Goal: Task Accomplishment & Management: Manage account settings

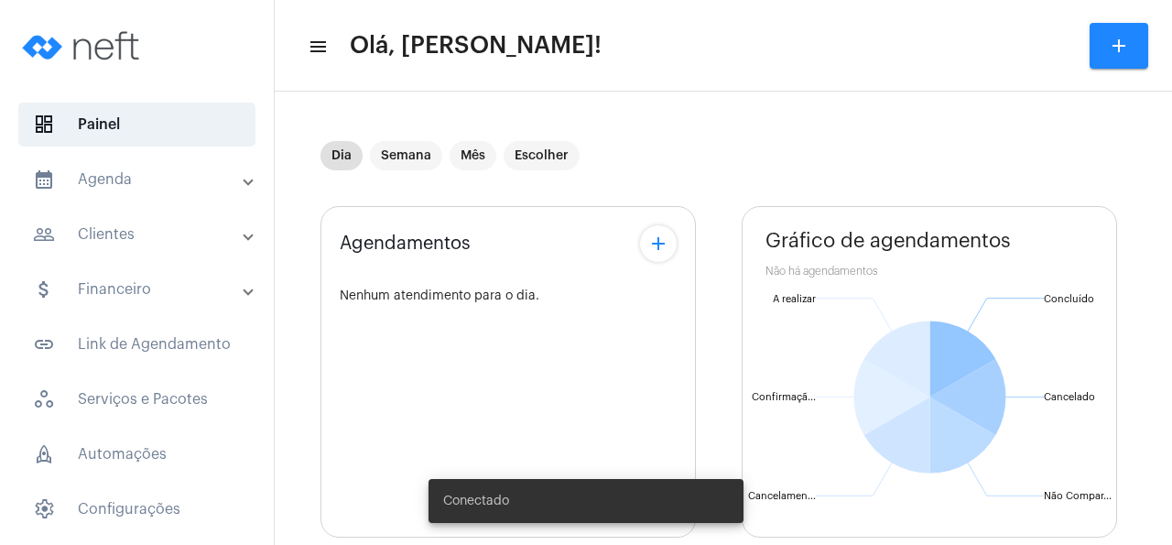
click at [117, 230] on mat-panel-title "people_outline Clientes" at bounding box center [139, 234] width 212 height 22
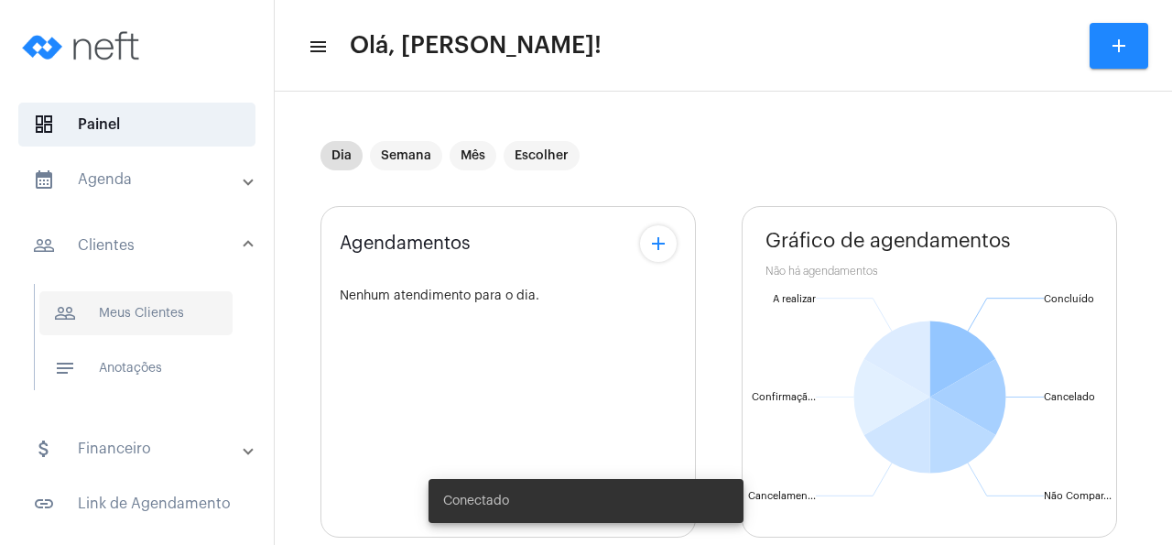
click at [175, 318] on span "people_outline Meus Clientes" at bounding box center [135, 313] width 193 height 44
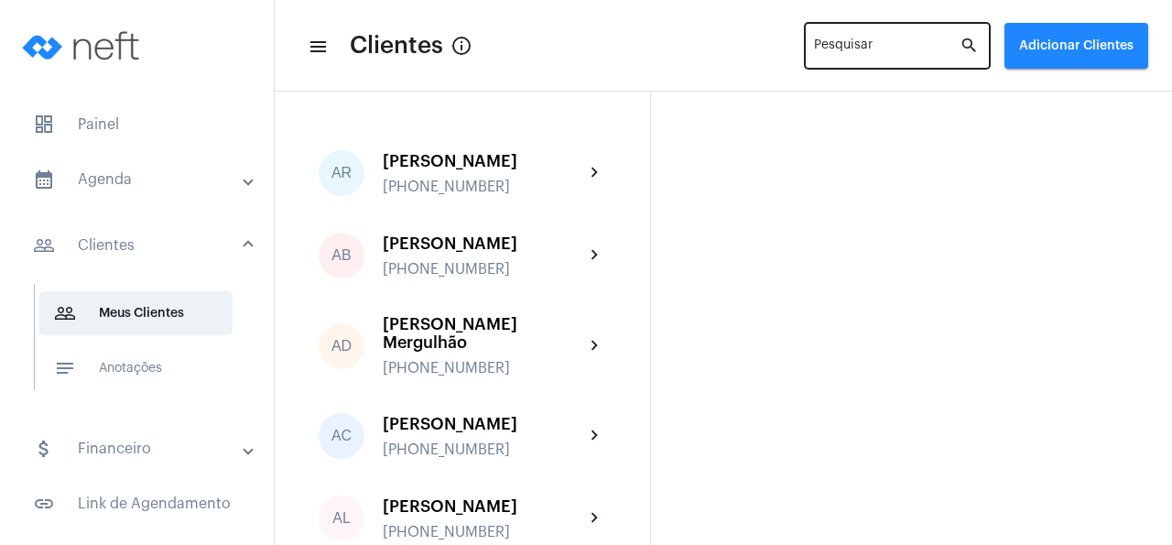
click at [861, 37] on div "Pesquisar" at bounding box center [887, 44] width 146 height 50
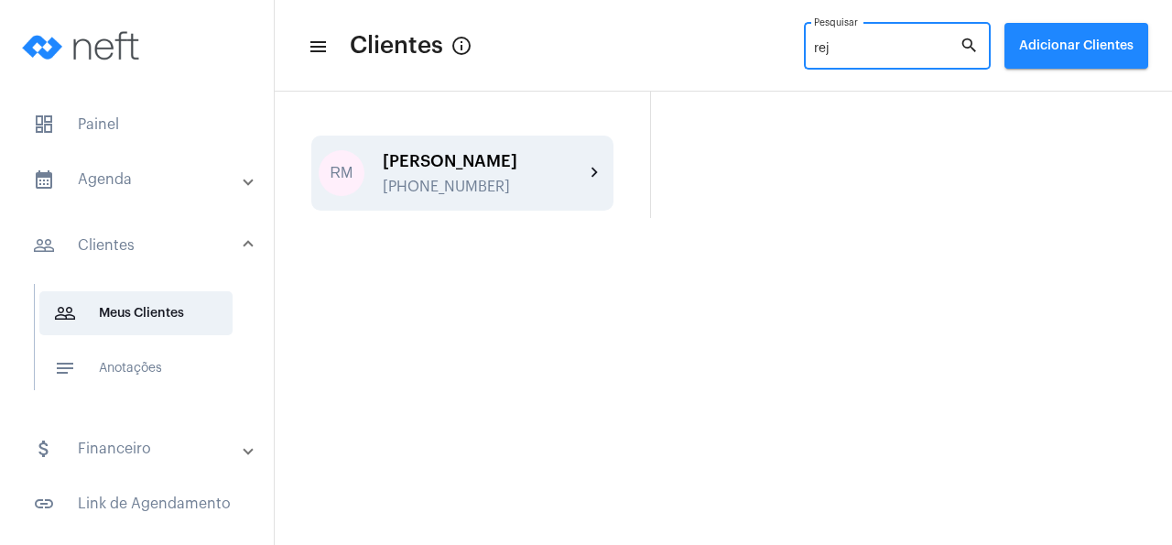
type input "rej"
click at [458, 171] on div "[PERSON_NAME] [PHONE_NUMBER]" at bounding box center [483, 173] width 201 height 43
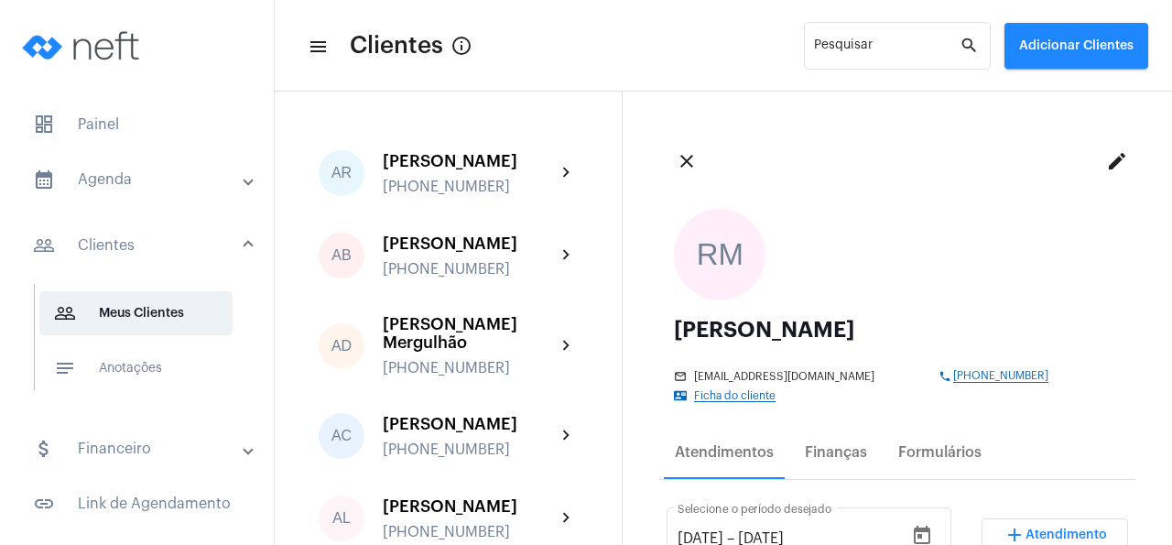
scroll to position [88, 0]
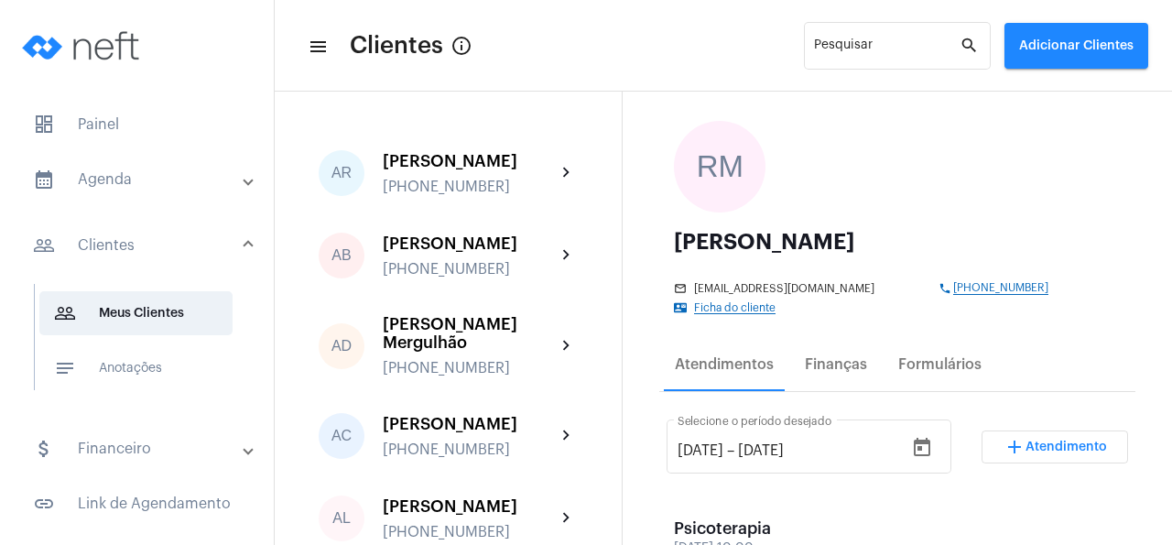
click at [1095, 441] on span "Atendimento" at bounding box center [1067, 447] width 82 height 13
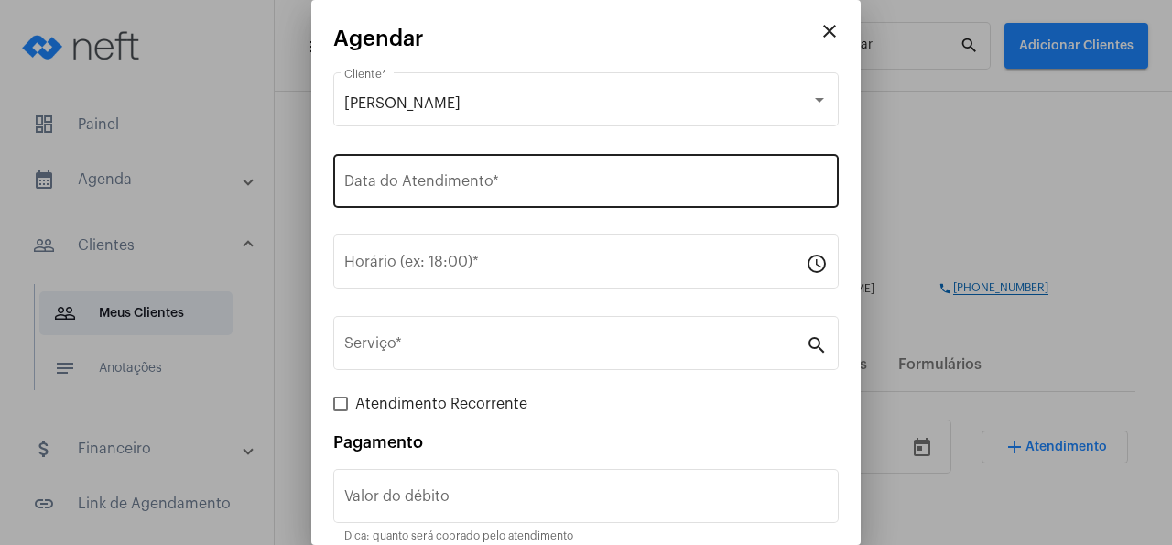
click at [472, 191] on input "Data do Atendimento *" at bounding box center [586, 185] width 484 height 16
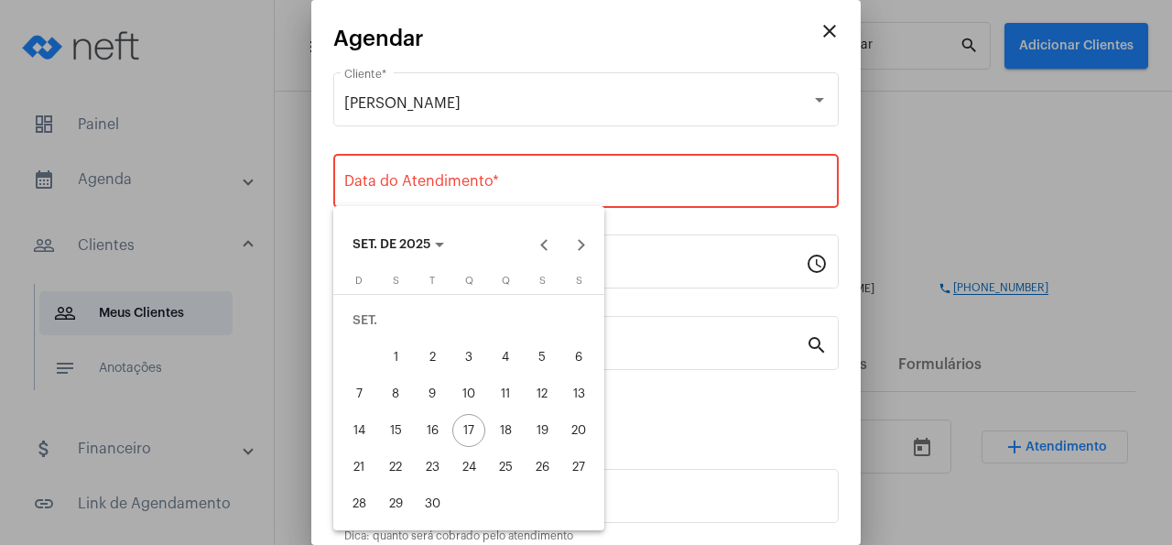
click at [504, 424] on div "18" at bounding box center [505, 430] width 33 height 33
type input "[DATE]"
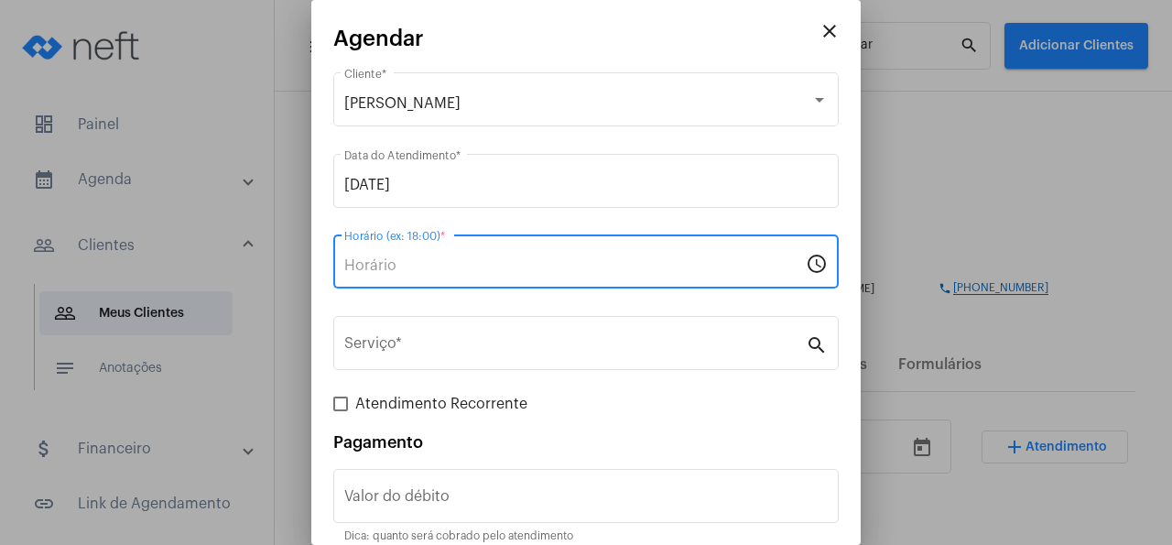
click at [403, 270] on input "Horário (ex: 18:00) *" at bounding box center [575, 265] width 462 height 16
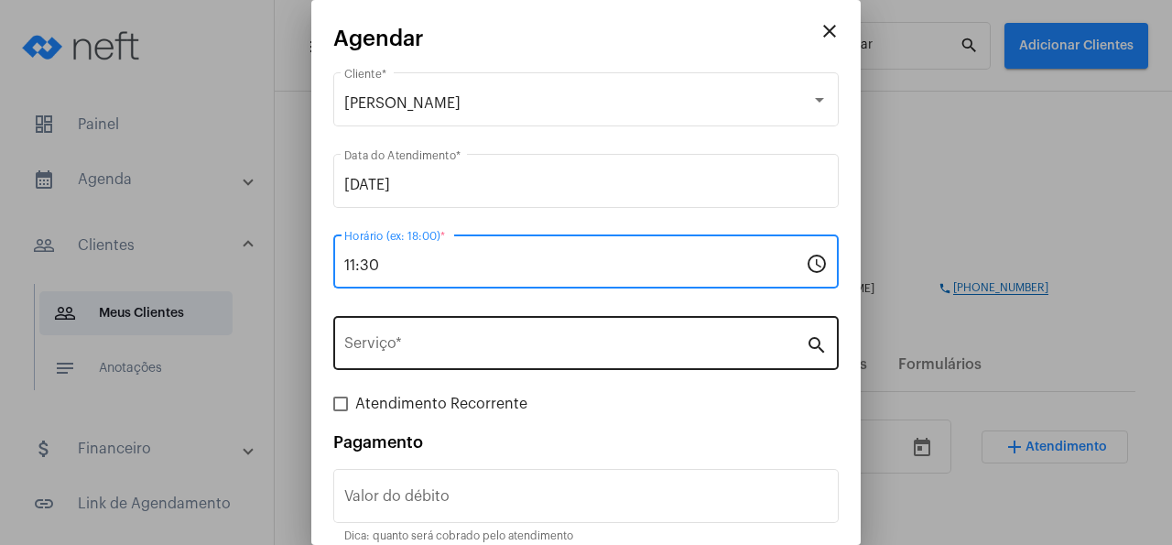
type input "11:30"
click at [389, 351] on input "Serviço *" at bounding box center [575, 347] width 462 height 16
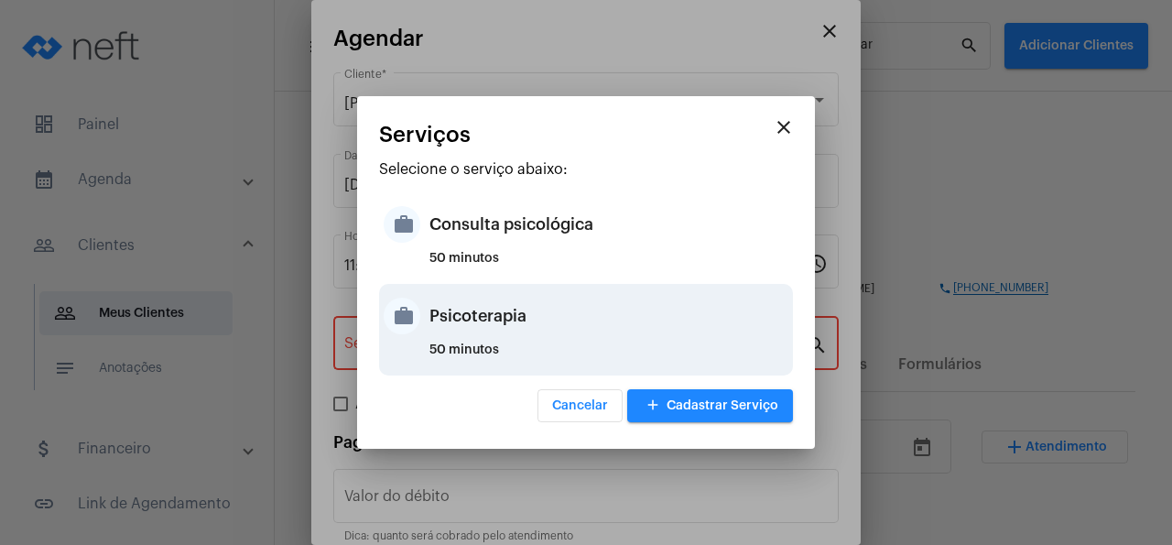
click at [500, 330] on div "Psicoterapia" at bounding box center [609, 316] width 359 height 55
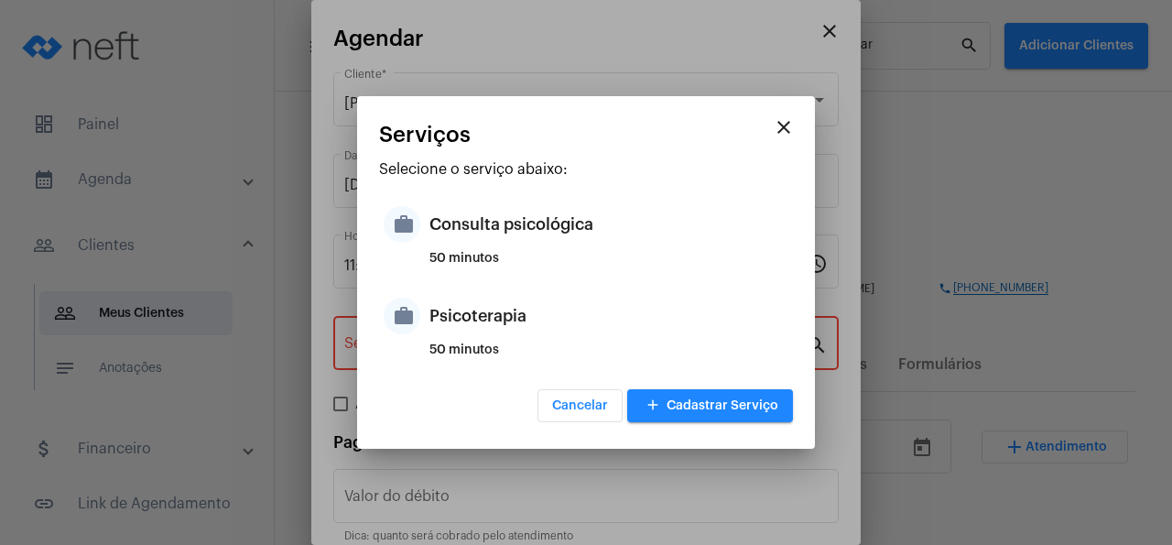
type input "Psicoterapia"
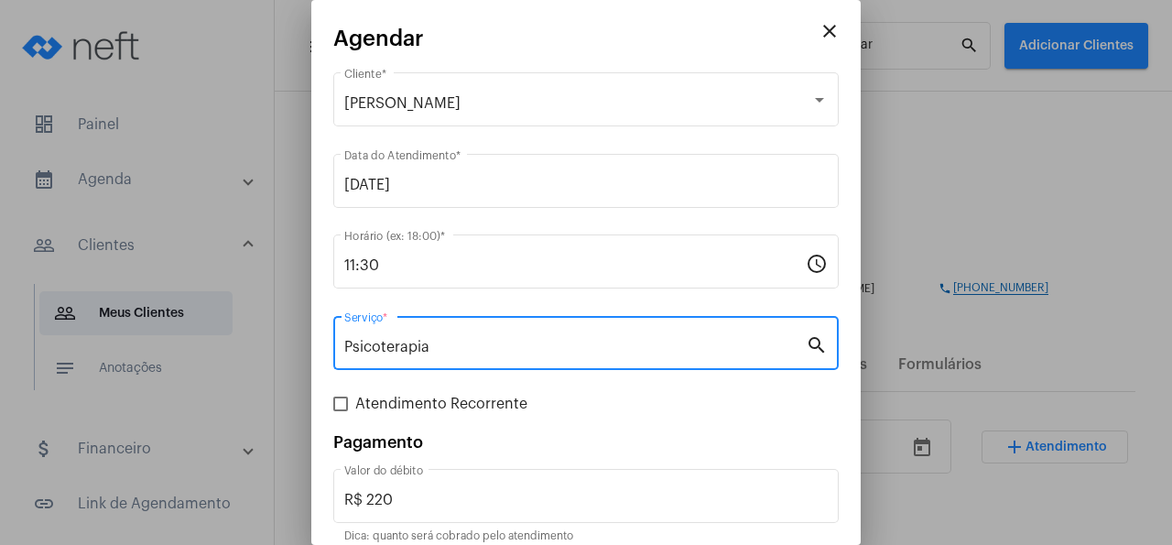
scroll to position [81, 0]
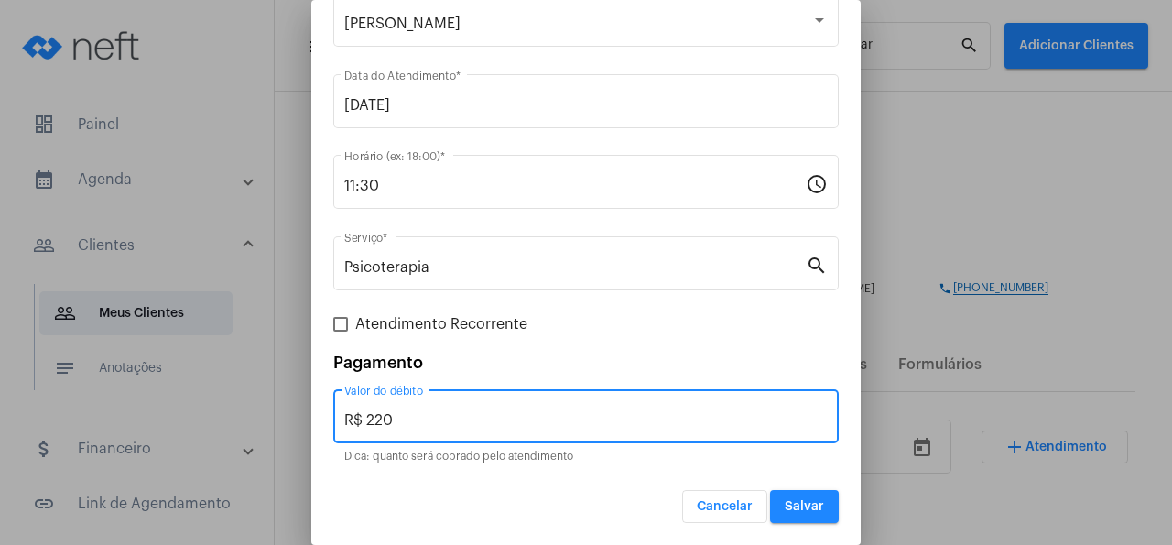
drag, startPoint x: 411, startPoint y: 422, endPoint x: 318, endPoint y: 425, distance: 93.5
click at [344, 425] on input "R$ 220" at bounding box center [586, 420] width 484 height 16
type input "R$"
click at [798, 499] on button "Salvar" at bounding box center [804, 506] width 69 height 33
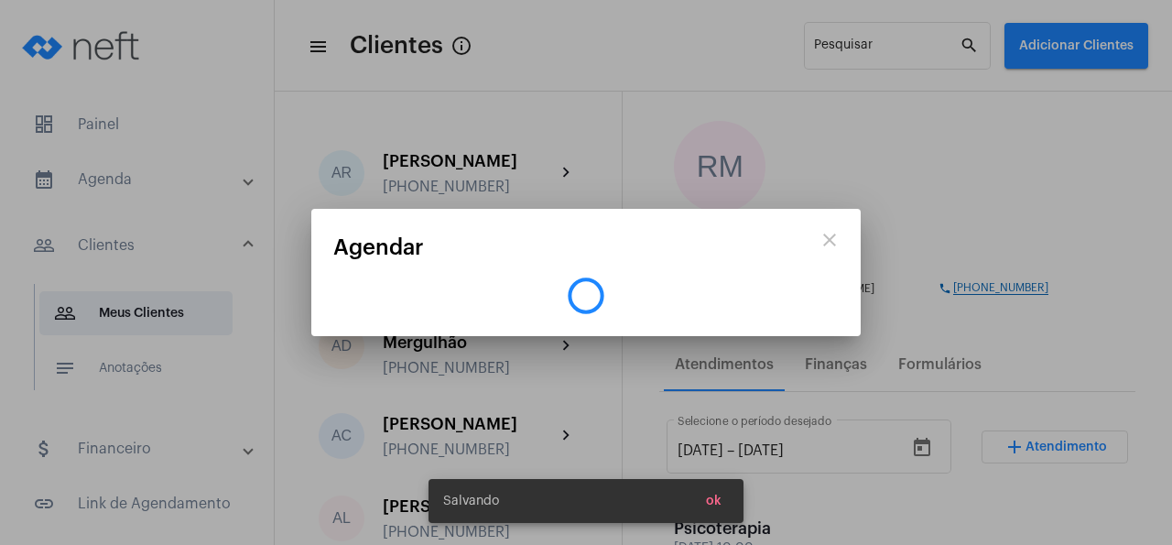
scroll to position [0, 0]
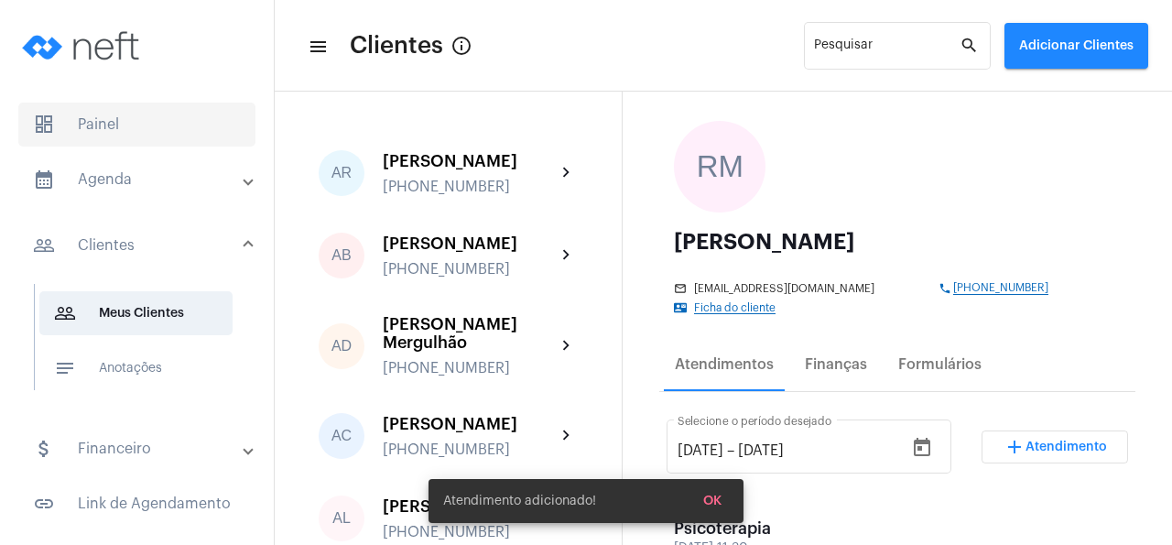
drag, startPoint x: 93, startPoint y: 125, endPoint x: 107, endPoint y: 117, distance: 16.4
click at [92, 125] on span "dashboard Painel" at bounding box center [136, 125] width 237 height 44
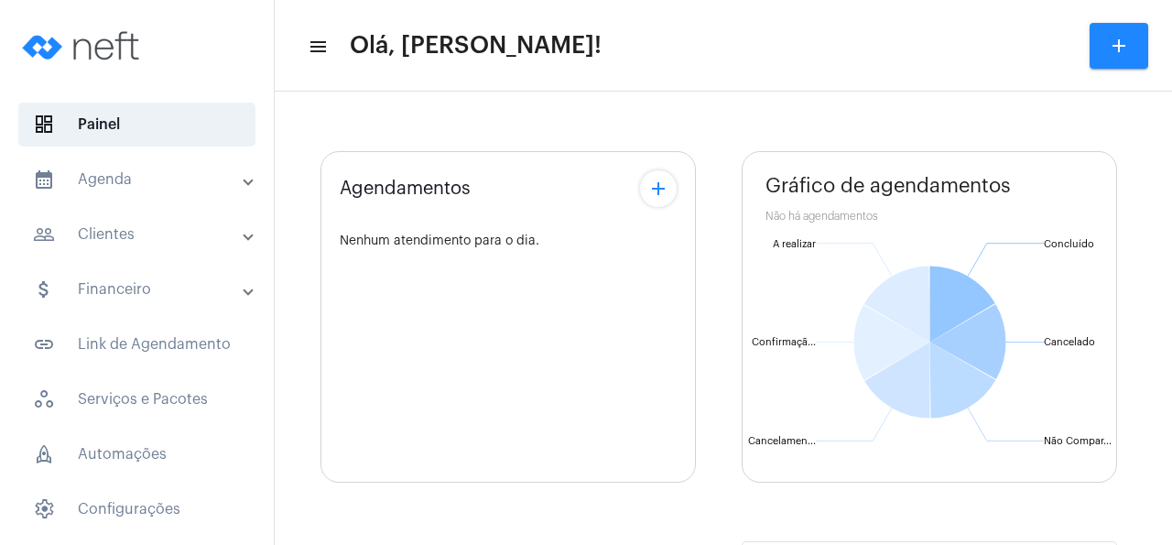
type input "[URL][DOMAIN_NAME]"
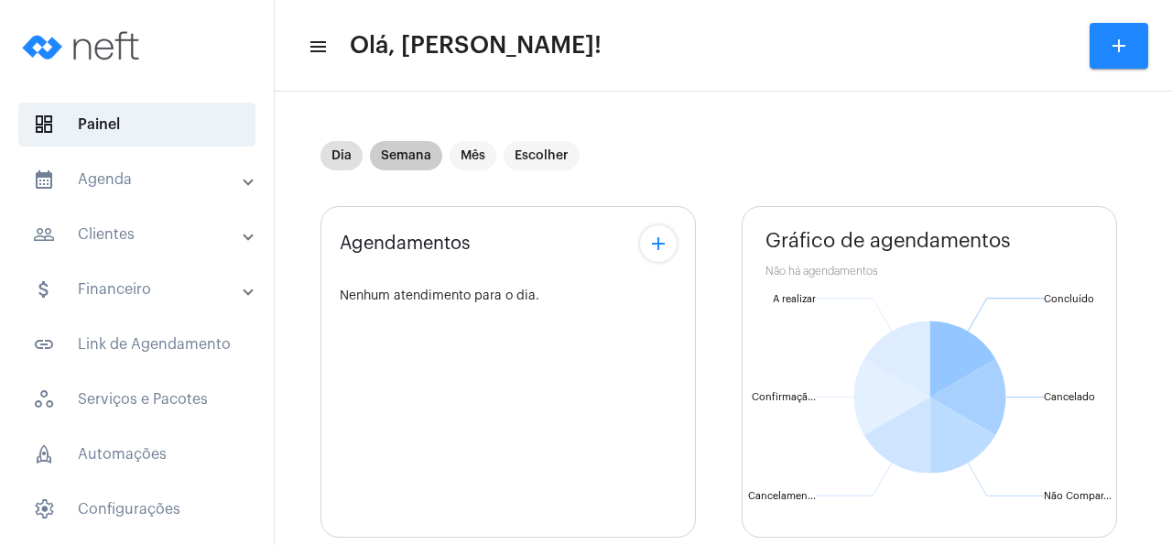
click at [415, 160] on mat-chip "Semana" at bounding box center [406, 155] width 72 height 29
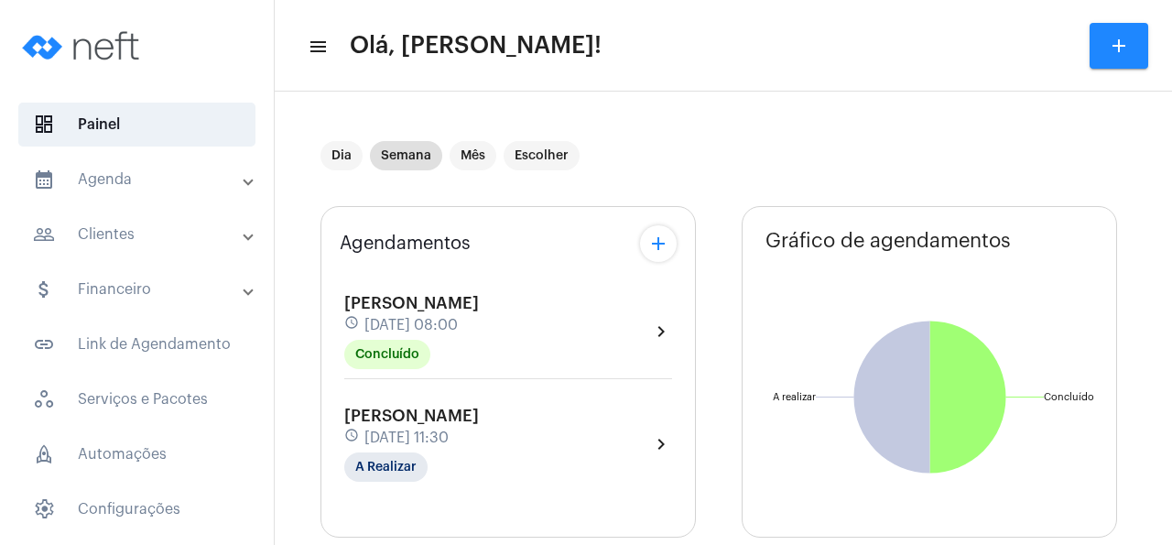
scroll to position [88, 0]
